Goal: Find specific page/section: Find specific page/section

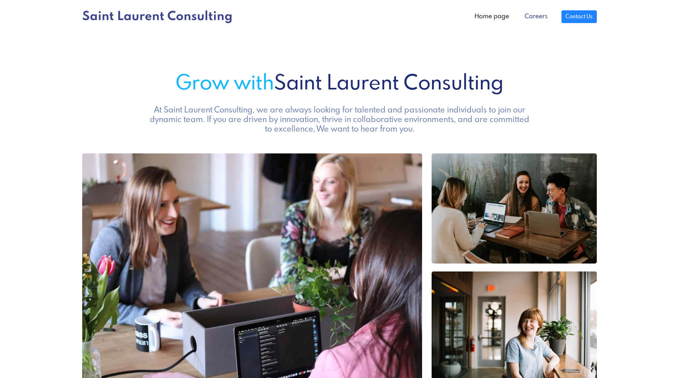
click at [531, 13] on link "Careers" at bounding box center [536, 17] width 38 height 16
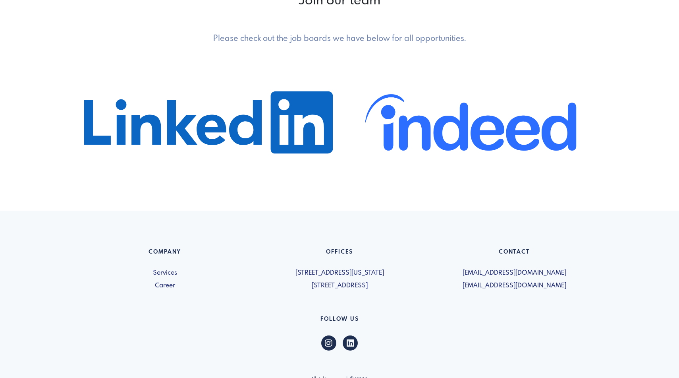
scroll to position [301, 0]
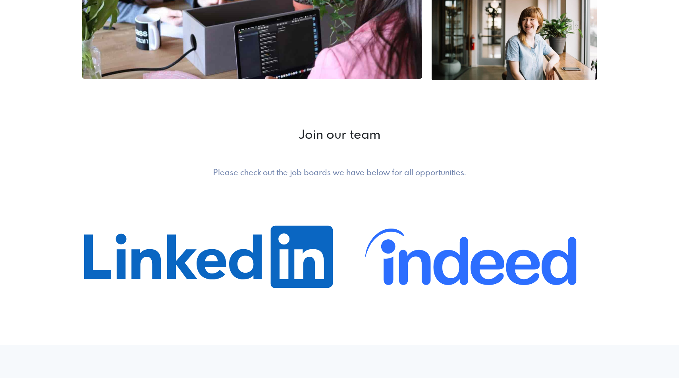
click at [330, 137] on h2 "Join our team" at bounding box center [339, 135] width 515 height 15
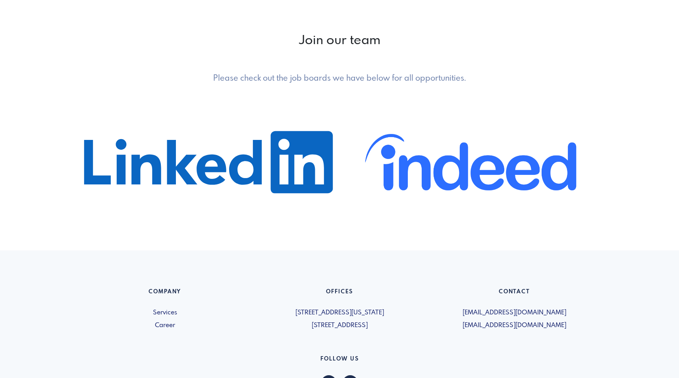
scroll to position [464, 0]
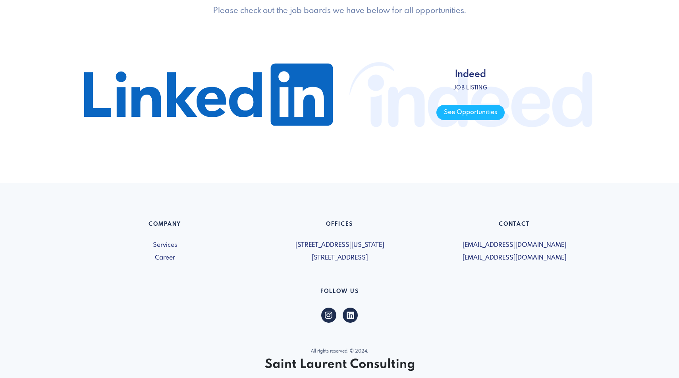
click at [399, 96] on span "Indeed Job listing See Opportunities" at bounding box center [470, 94] width 253 height 119
